Goal: Task Accomplishment & Management: Use online tool/utility

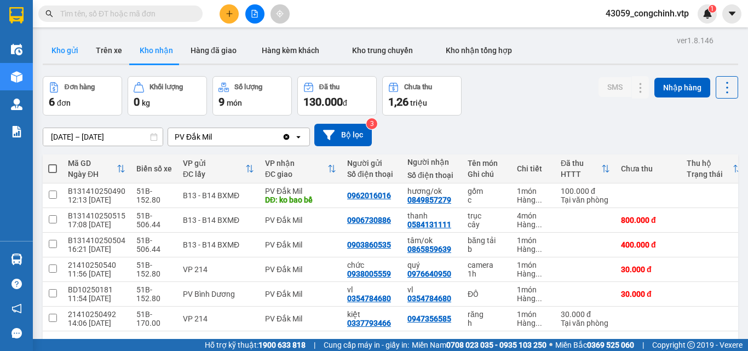
click at [68, 49] on button "Kho gửi" at bounding box center [65, 50] width 44 height 26
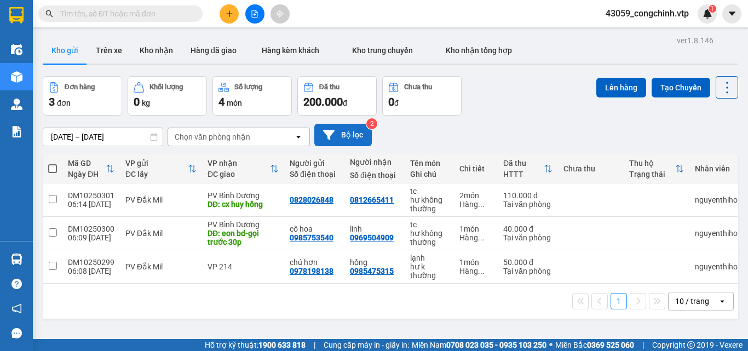
click at [346, 132] on button "Bộ lọc" at bounding box center [342, 135] width 57 height 22
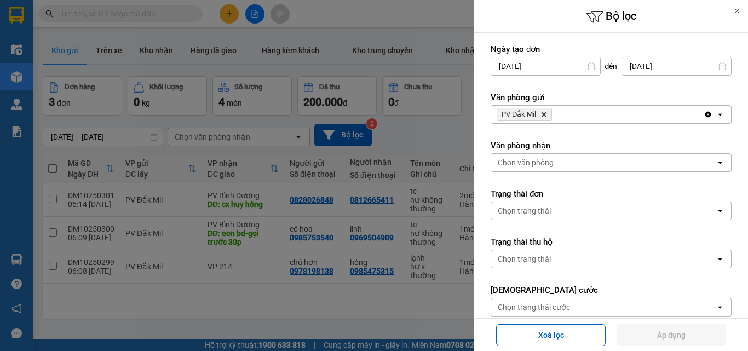
click at [705, 117] on icon "Clear all" at bounding box center [708, 115] width 6 height 6
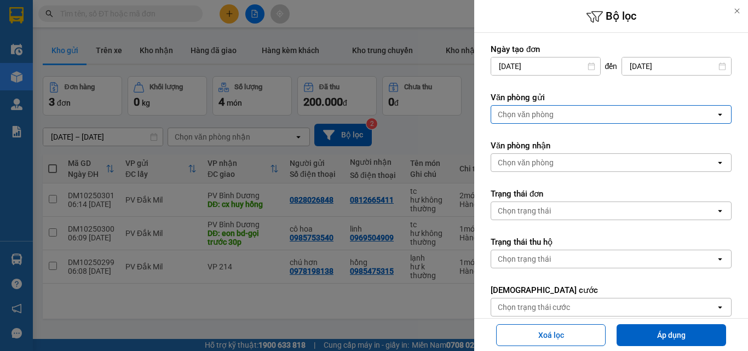
click at [554, 110] on div "Chọn văn phòng" at bounding box center [603, 115] width 224 height 18
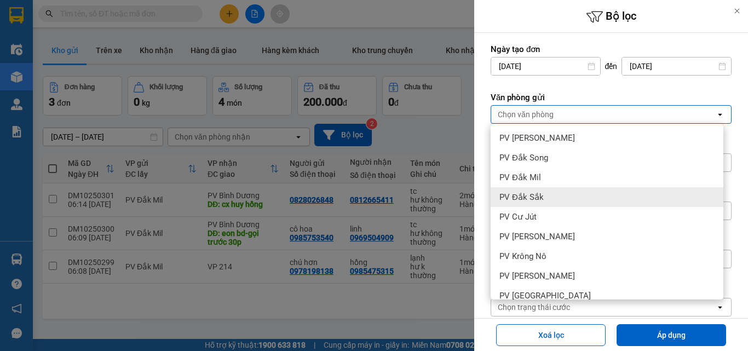
click at [528, 194] on span "PV Đắk Sắk" at bounding box center [521, 197] width 44 height 11
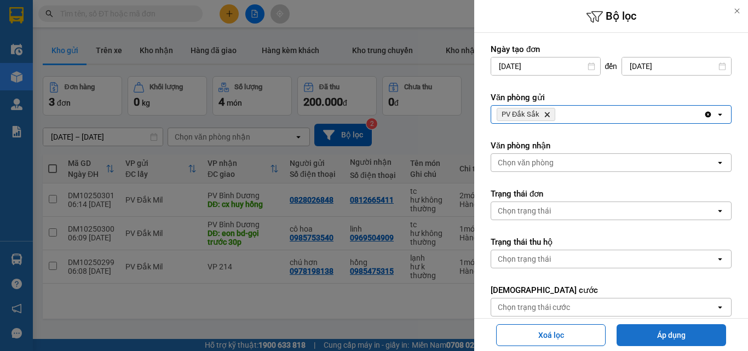
click at [661, 332] on button "Áp dụng" at bounding box center [670, 335] width 109 height 22
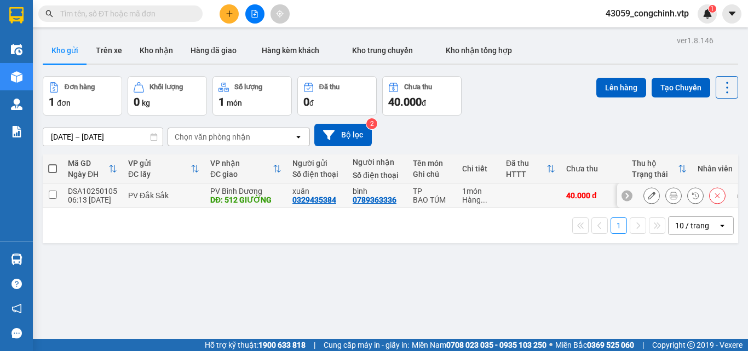
click at [51, 193] on input "checkbox" at bounding box center [53, 194] width 8 height 8
checkbox input "true"
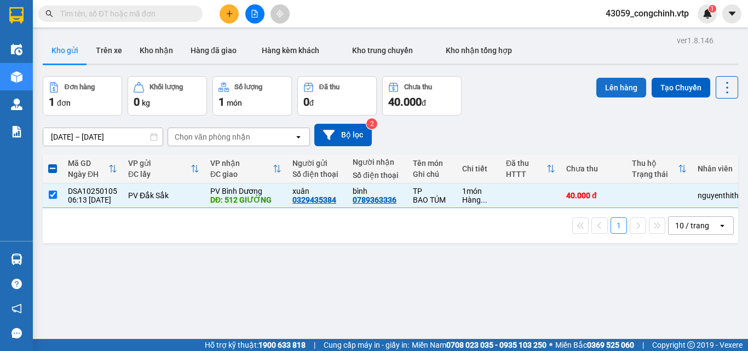
click at [605, 88] on button "Lên hàng" at bounding box center [621, 88] width 50 height 20
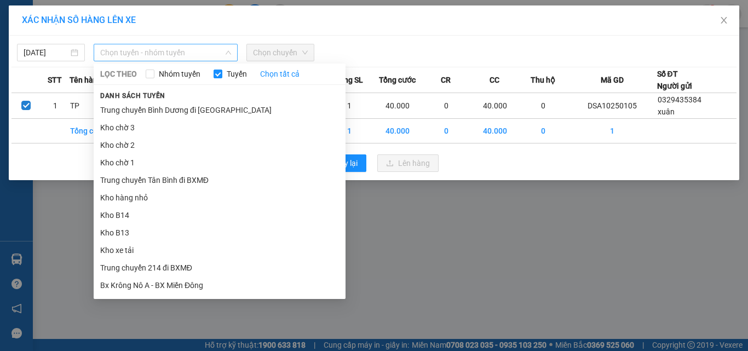
click at [165, 48] on span "Chọn tuyến - nhóm tuyến" at bounding box center [165, 52] width 131 height 16
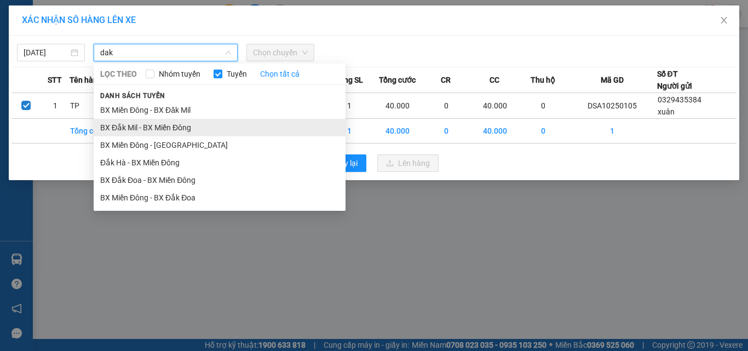
type input "dak"
click at [148, 129] on li "BX Đắk Mil - BX Miền Đông" at bounding box center [220, 128] width 252 height 18
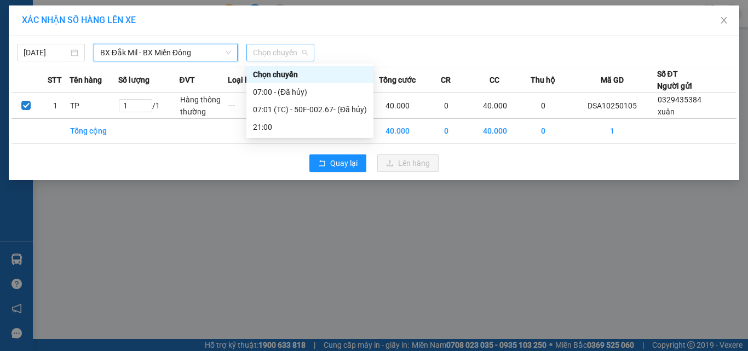
click at [282, 53] on span "Chọn chuyến" at bounding box center [280, 52] width 55 height 16
click at [326, 113] on div "07:01 (TC) - 50F-002.67 - (Đã hủy)" at bounding box center [310, 109] width 114 height 12
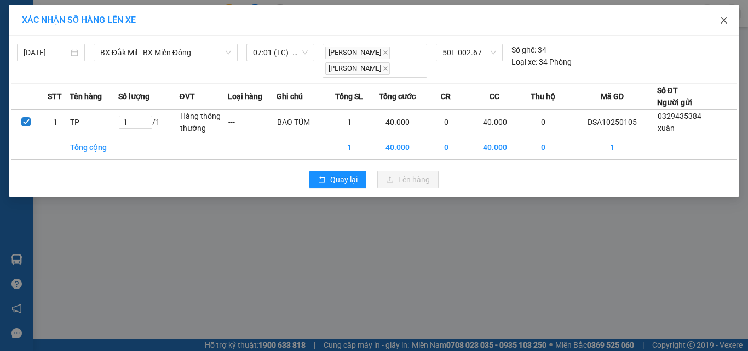
click at [724, 20] on icon "close" at bounding box center [723, 20] width 6 height 7
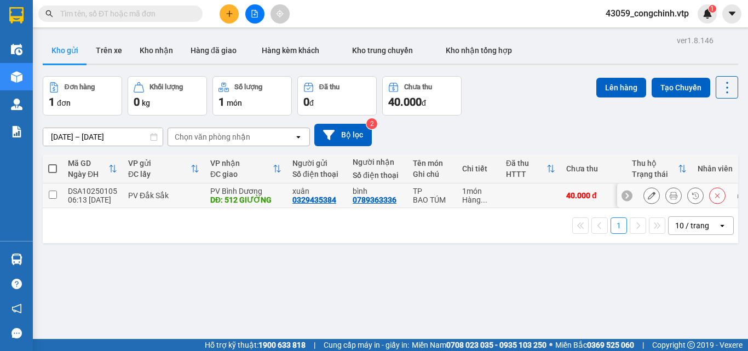
click at [51, 195] on input "checkbox" at bounding box center [53, 194] width 8 height 8
checkbox input "true"
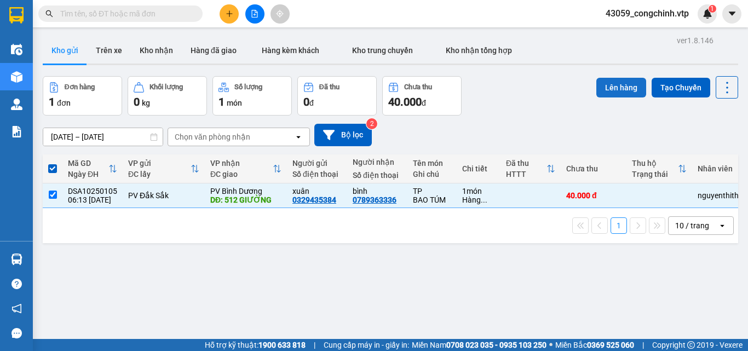
click at [604, 84] on button "Lên hàng" at bounding box center [621, 88] width 50 height 20
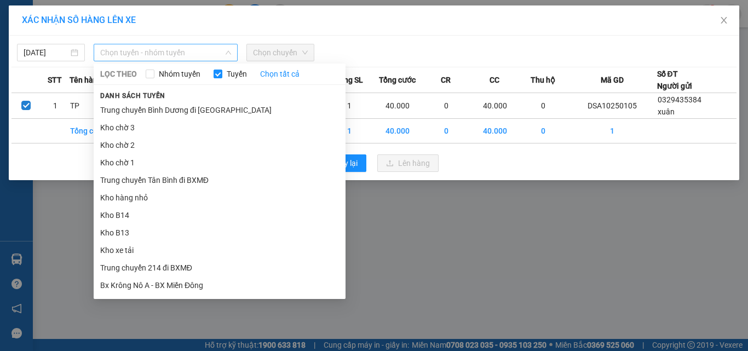
click at [177, 51] on span "Chọn tuyến - nhóm tuyến" at bounding box center [165, 52] width 131 height 16
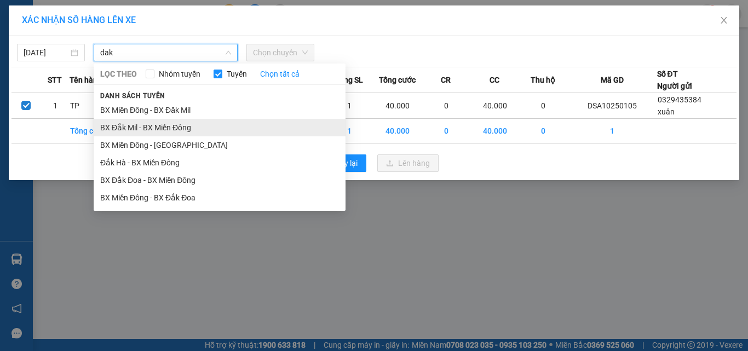
type input "dak"
click at [157, 129] on li "BX Đắk Mil - BX Miền Đông" at bounding box center [220, 128] width 252 height 18
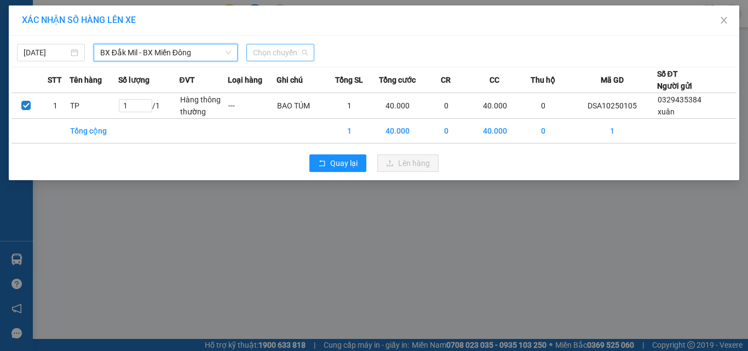
click at [300, 47] on span "Chọn chuyến" at bounding box center [280, 52] width 55 height 16
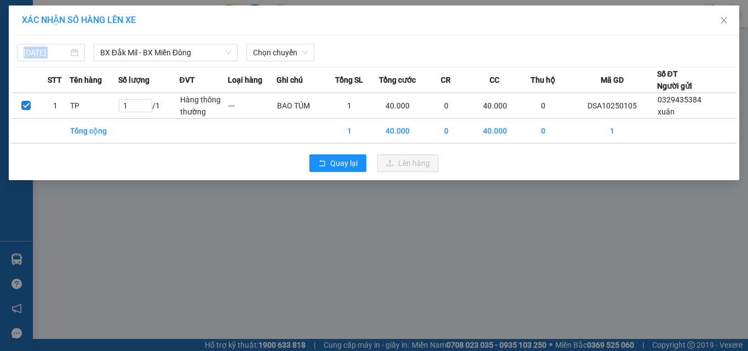
drag, startPoint x: 255, startPoint y: 229, endPoint x: 50, endPoint y: 40, distance: 278.5
click at [50, 40] on div "XÁC NHẬN SỐ HÀNG LÊN XE [DATE] BX Đắk Mil - [GEOGRAPHIC_DATA] Miền Đông LỌC THE…" at bounding box center [374, 175] width 748 height 351
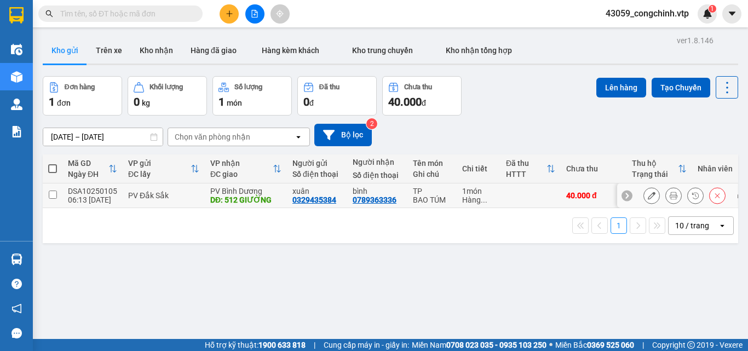
click at [57, 194] on td at bounding box center [53, 195] width 20 height 25
checkbox input "true"
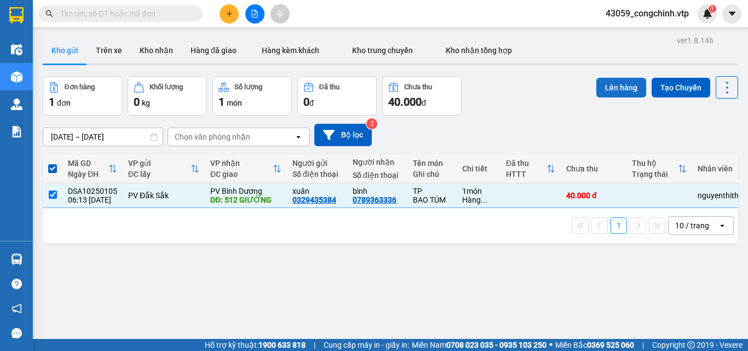
click at [606, 91] on button "Lên hàng" at bounding box center [621, 88] width 50 height 20
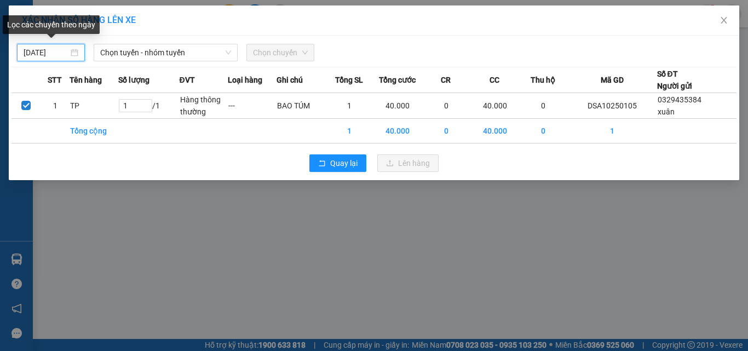
click at [45, 50] on input "[DATE]" at bounding box center [46, 53] width 45 height 12
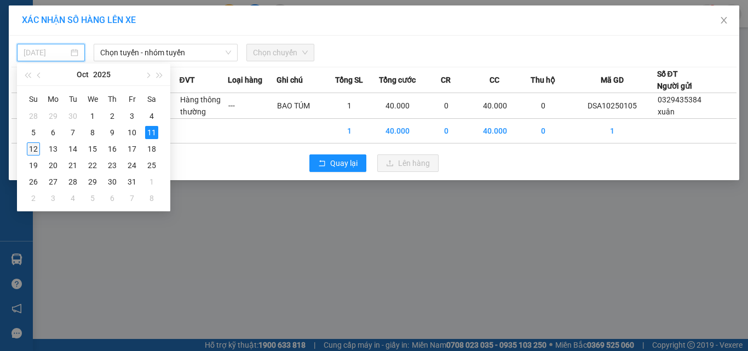
click at [33, 145] on div "12" at bounding box center [33, 148] width 13 height 13
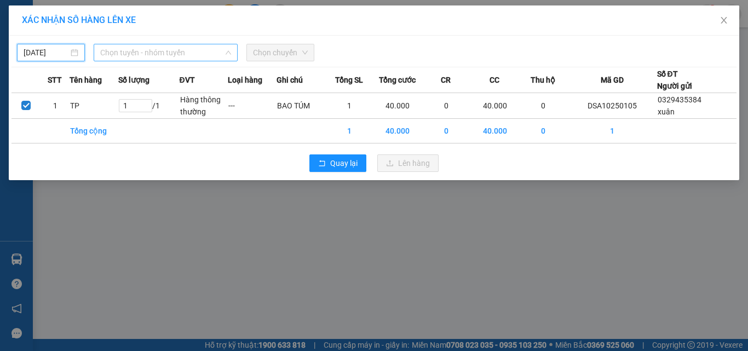
click at [151, 53] on span "Chọn tuyến - nhóm tuyến" at bounding box center [165, 52] width 131 height 16
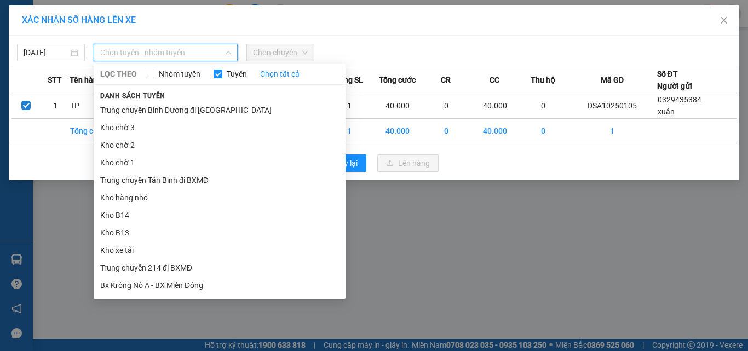
type input "[DATE]"
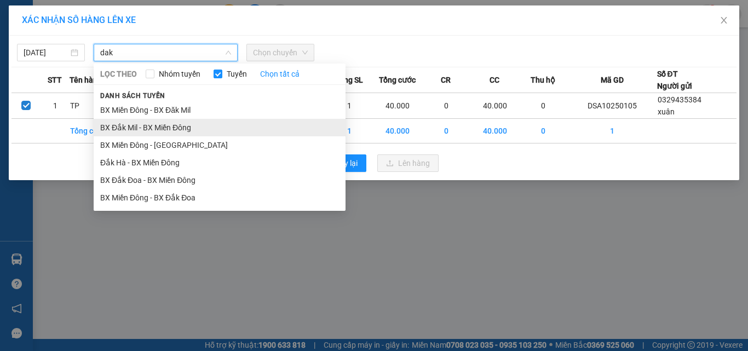
type input "dak"
click at [128, 132] on li "BX Đắk Mil - BX Miền Đông" at bounding box center [220, 128] width 252 height 18
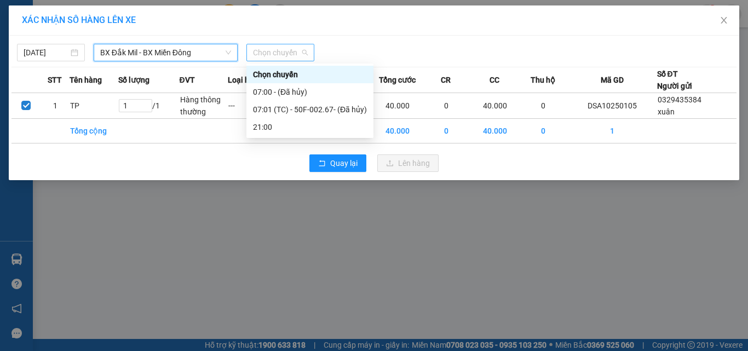
click at [291, 49] on span "Chọn chuyến" at bounding box center [280, 52] width 55 height 16
click at [323, 107] on div "07:01 (TC) - 50F-002.67 - (Đã hủy)" at bounding box center [310, 109] width 114 height 12
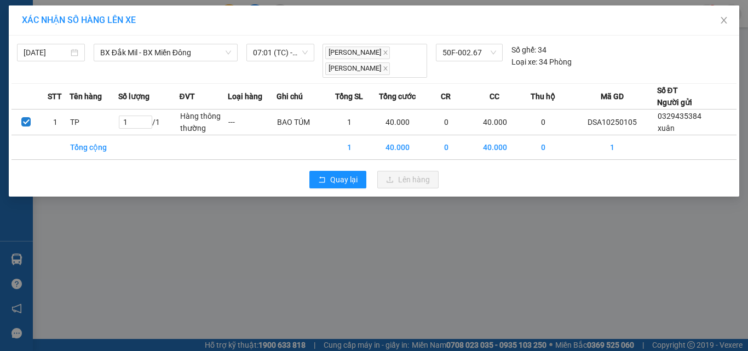
click at [163, 242] on div "XÁC NHẬN SỐ HÀNG LÊN XE [DATE] BX Đắk Mil - [GEOGRAPHIC_DATA] Miền Đông LỌC THE…" at bounding box center [374, 175] width 748 height 351
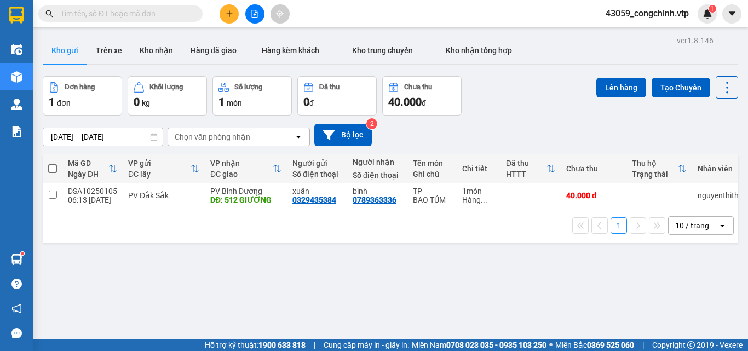
click at [531, 106] on div "Đơn hàng 1 đơn Khối lượng 0 kg Số lượng 1 món Đã thu 0 đ Chưa thu 40.000 đ Lên …" at bounding box center [390, 95] width 695 height 39
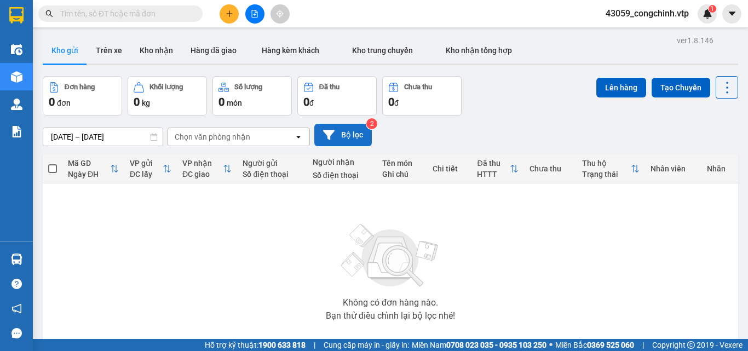
click at [339, 134] on button "Bộ lọc" at bounding box center [342, 135] width 57 height 22
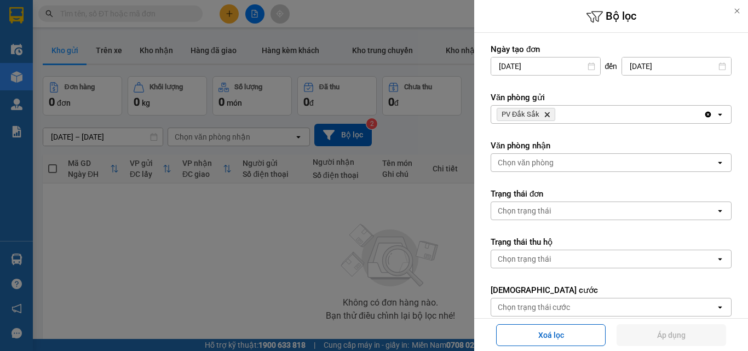
click at [309, 281] on div at bounding box center [374, 175] width 748 height 351
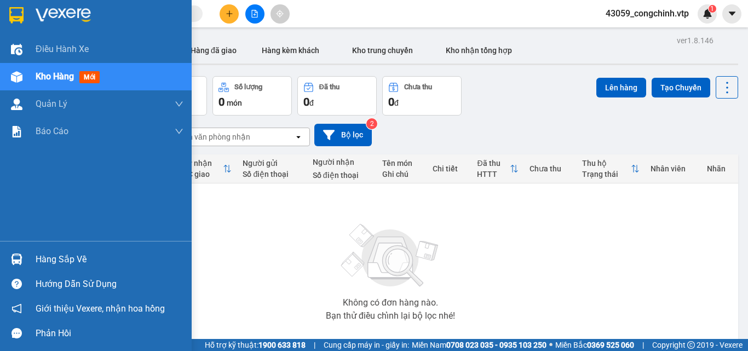
click at [18, 13] on img at bounding box center [16, 15] width 14 height 16
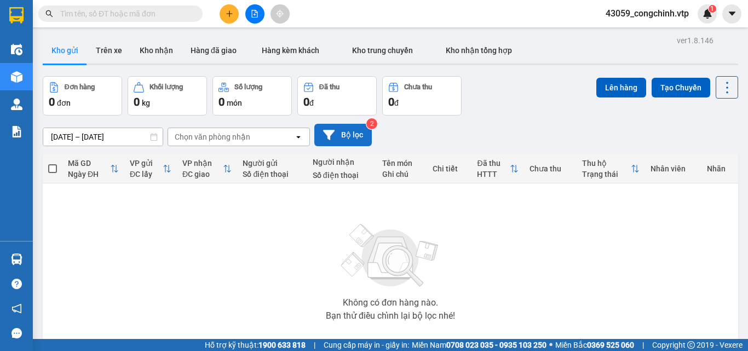
click at [349, 138] on button "Bộ lọc" at bounding box center [342, 135] width 57 height 22
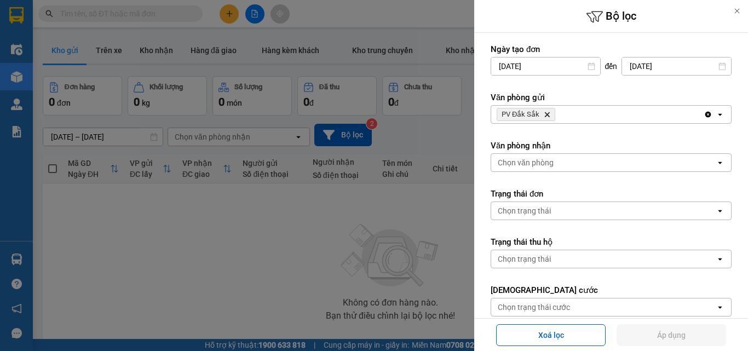
click at [544, 114] on icon "Delete" at bounding box center [547, 114] width 7 height 7
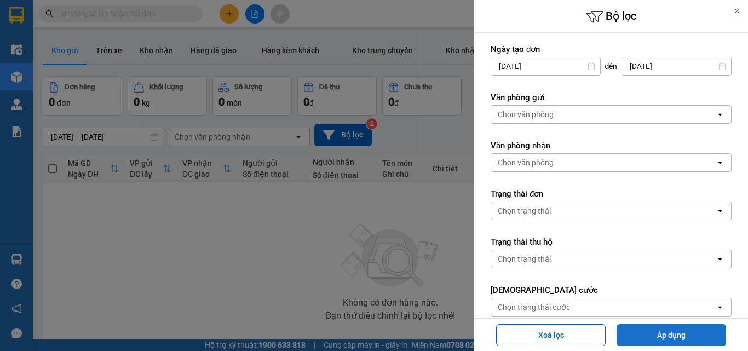
click at [661, 336] on button "Áp dụng" at bounding box center [670, 335] width 109 height 22
